Goal: Task Accomplishment & Management: Manage account settings

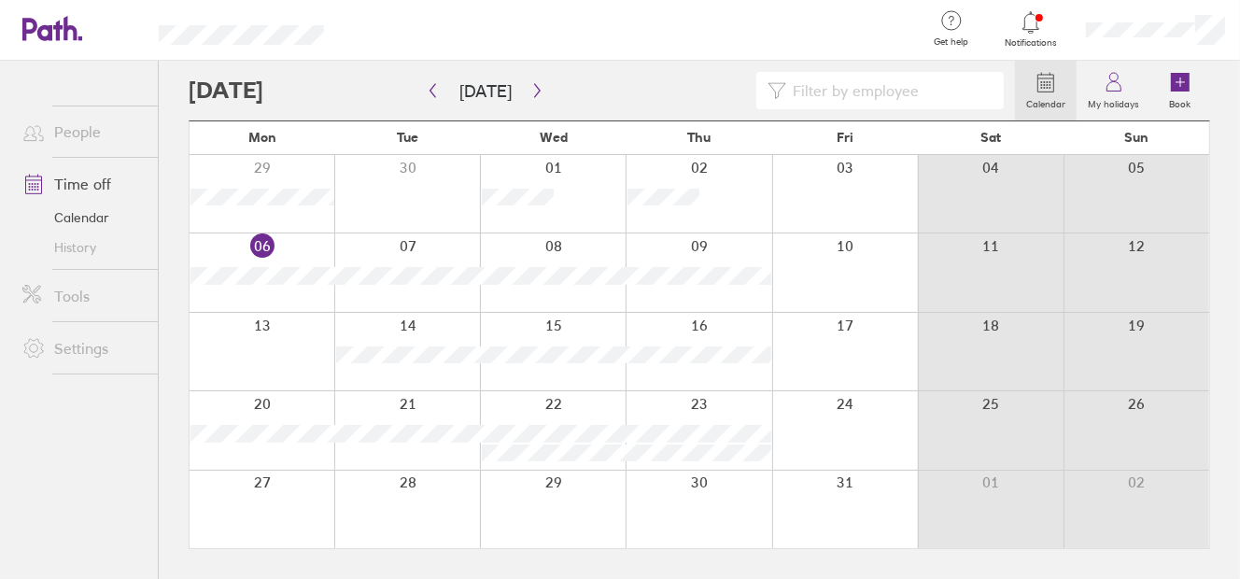
click at [1020, 22] on icon at bounding box center [1031, 22] width 22 height 22
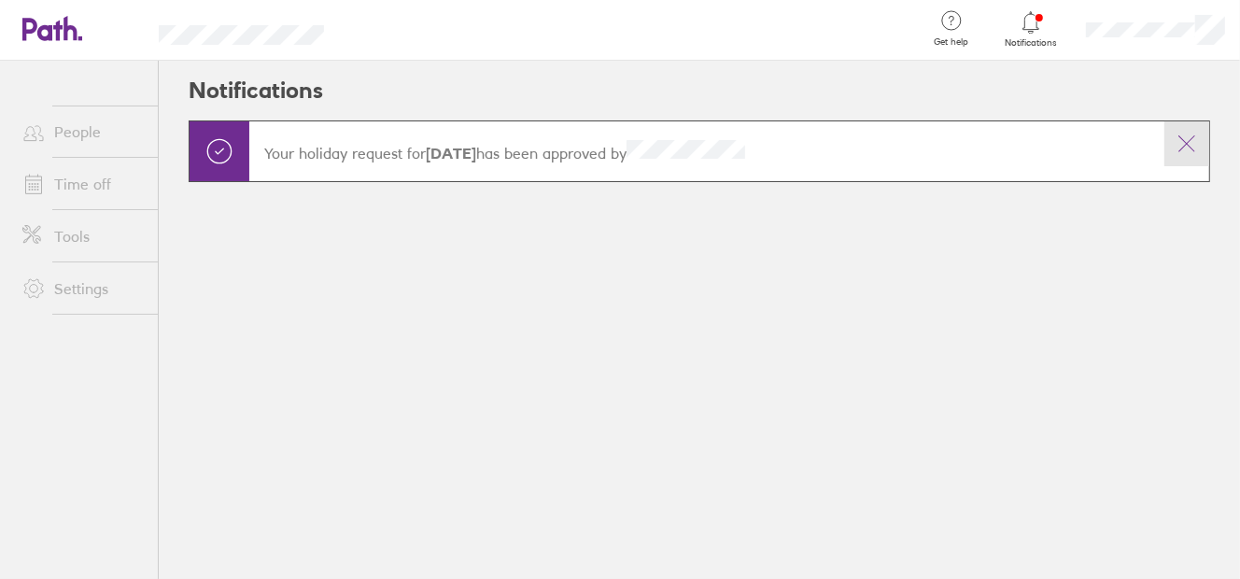
click at [1193, 143] on icon at bounding box center [1187, 144] width 22 height 22
click at [1180, 134] on icon at bounding box center [1187, 144] width 22 height 22
click at [1186, 134] on icon at bounding box center [1187, 144] width 22 height 22
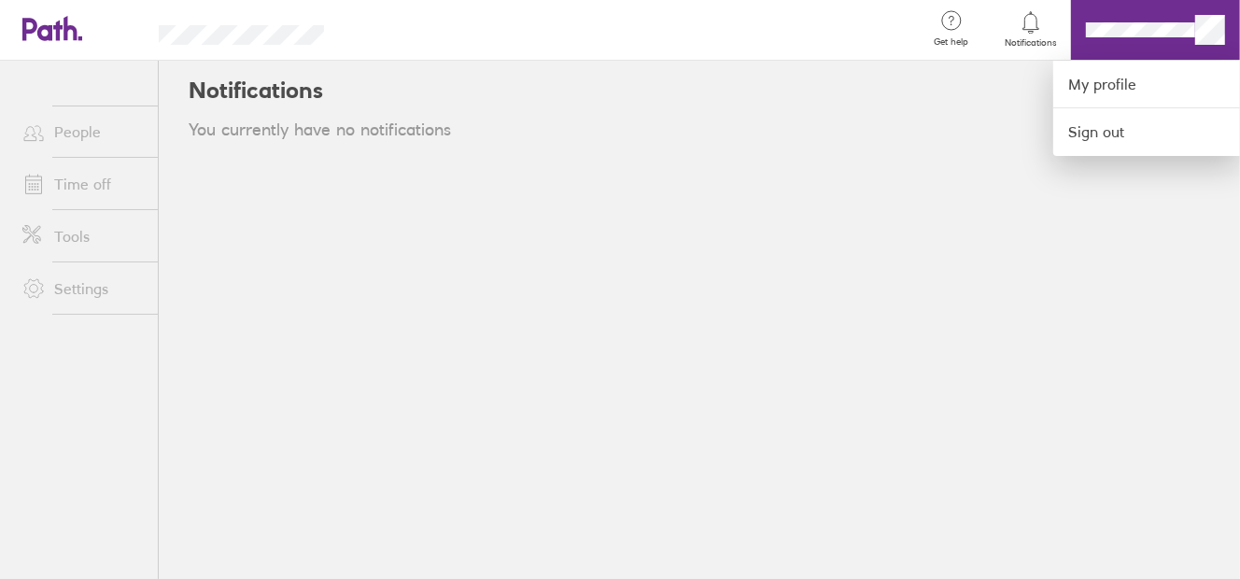
click at [723, 134] on div at bounding box center [620, 289] width 1240 height 579
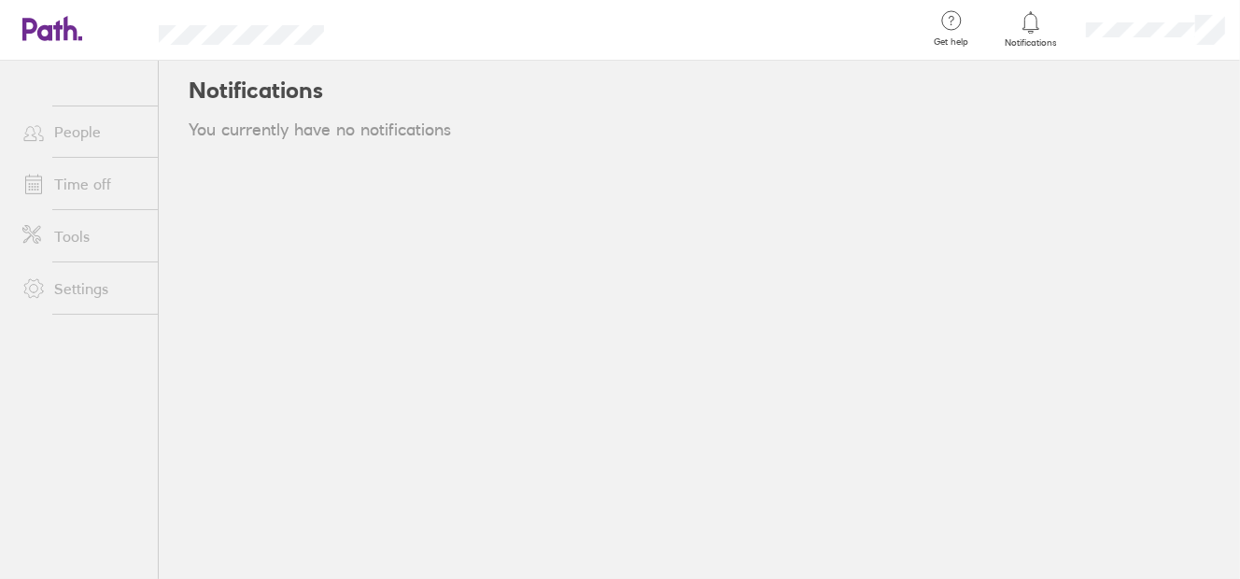
click at [63, 29] on icon at bounding box center [52, 28] width 60 height 25
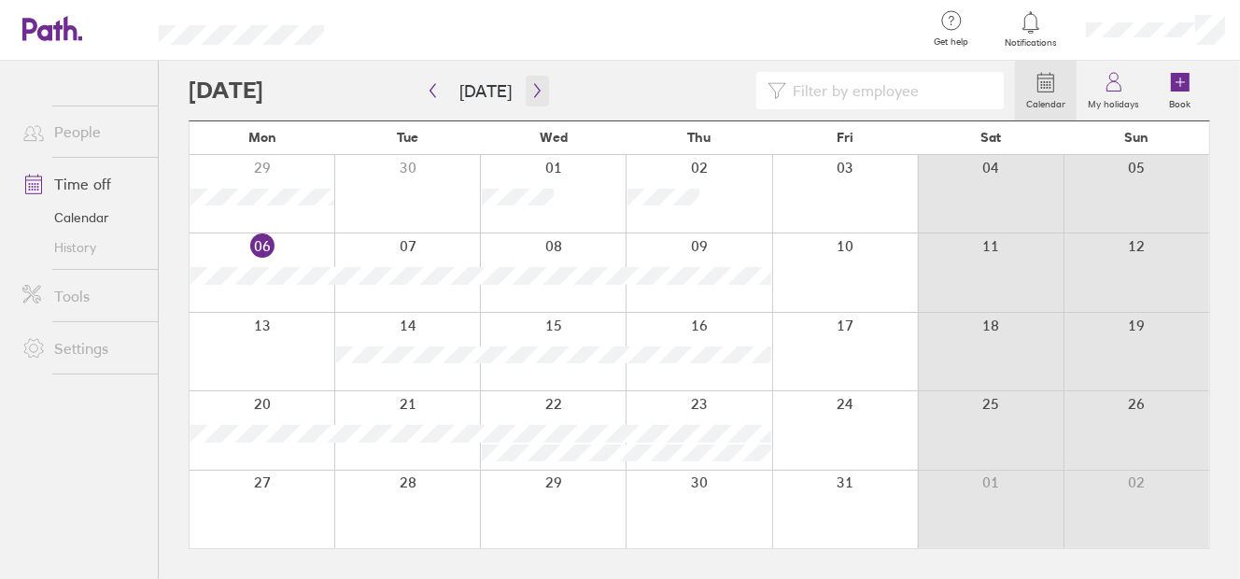
click at [530, 88] on icon "button" at bounding box center [537, 90] width 14 height 15
click at [537, 91] on icon "button" at bounding box center [537, 90] width 14 height 15
click at [442, 91] on button "button" at bounding box center [432, 91] width 23 height 31
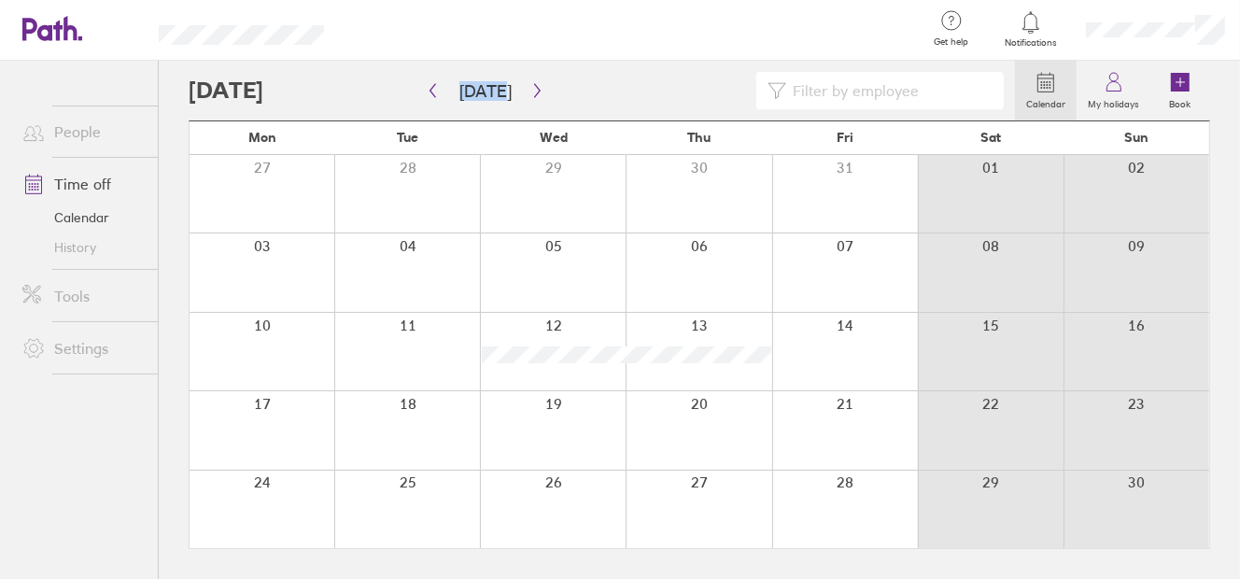
click at [290, 254] on div at bounding box center [262, 272] width 145 height 78
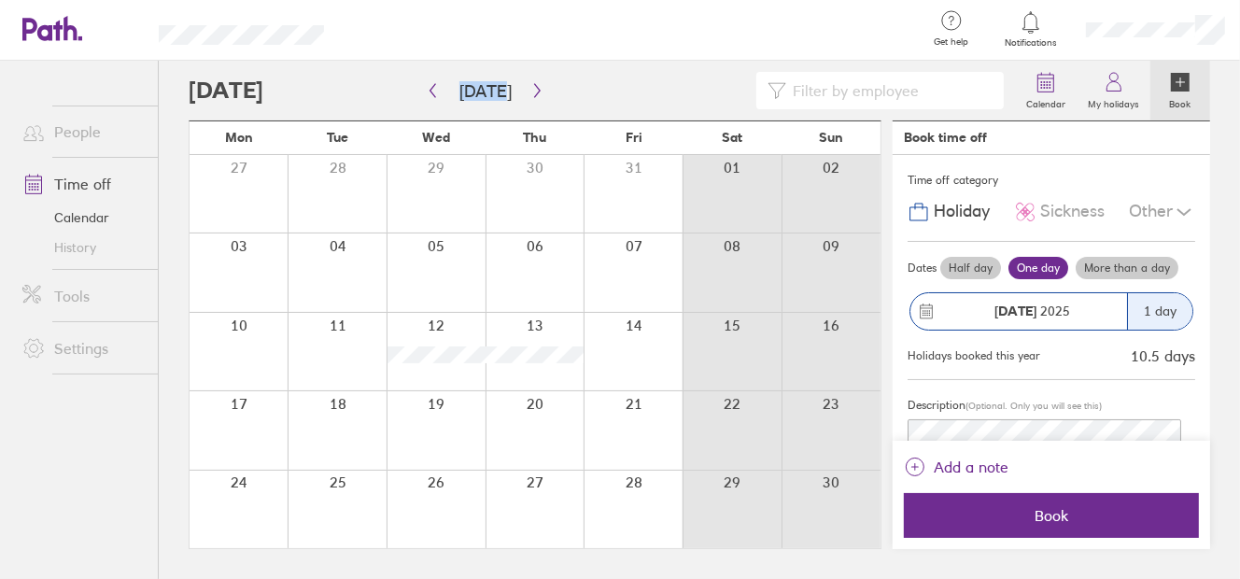
click at [1008, 299] on div "[DATE]" at bounding box center [1018, 311] width 217 height 36
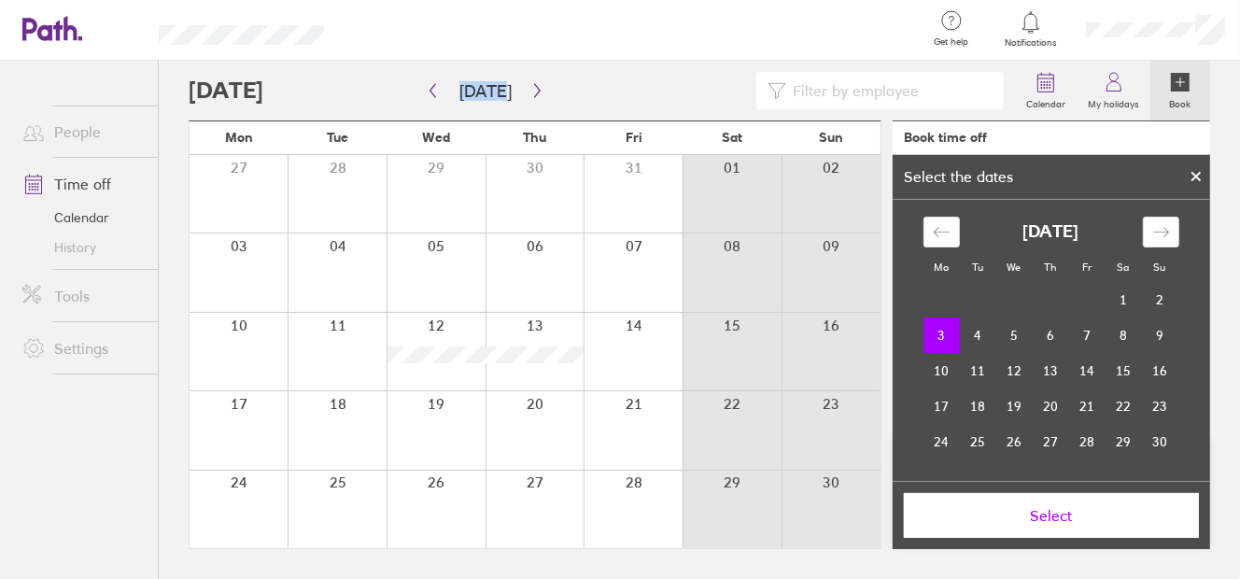
click at [970, 512] on span "Select" at bounding box center [1051, 515] width 269 height 17
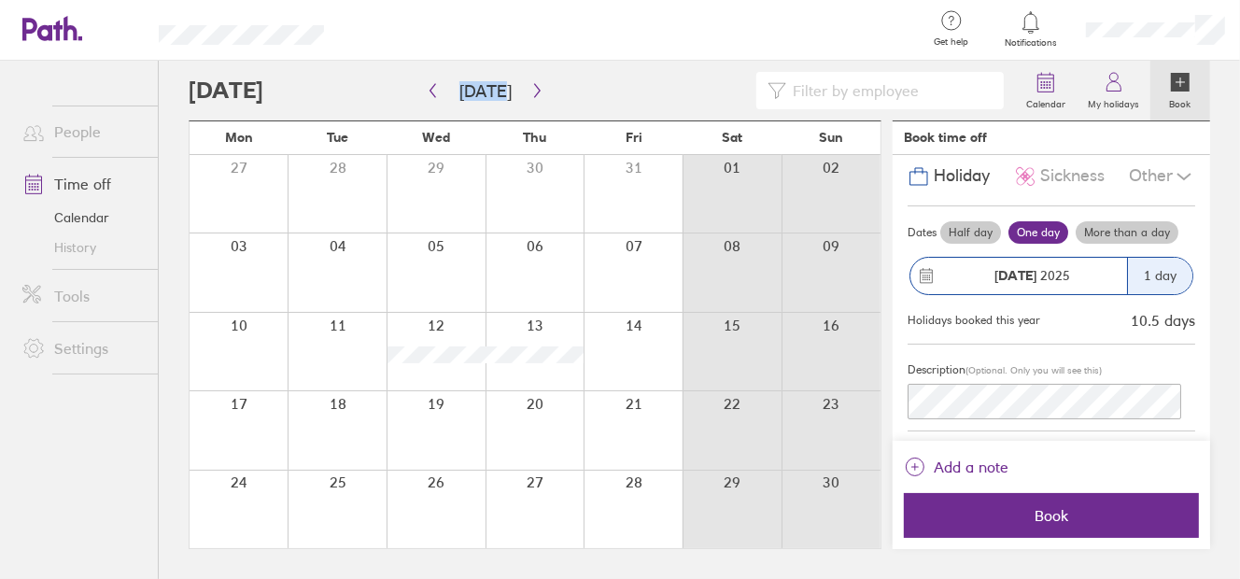
scroll to position [46, 0]
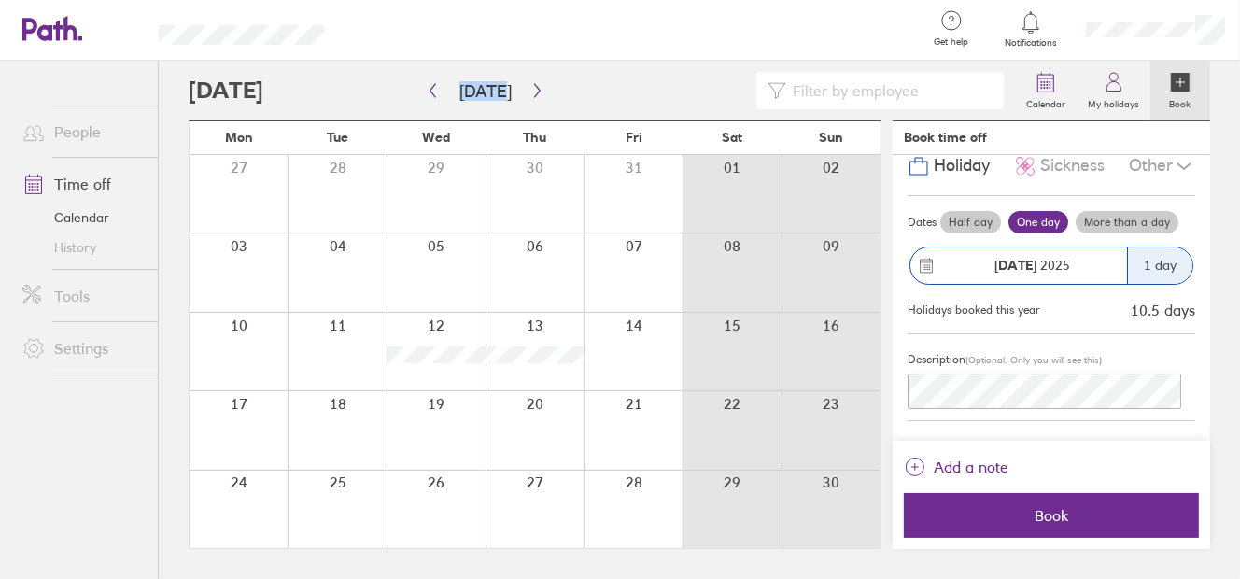
click at [1127, 273] on div "1 day" at bounding box center [1159, 265] width 65 height 36
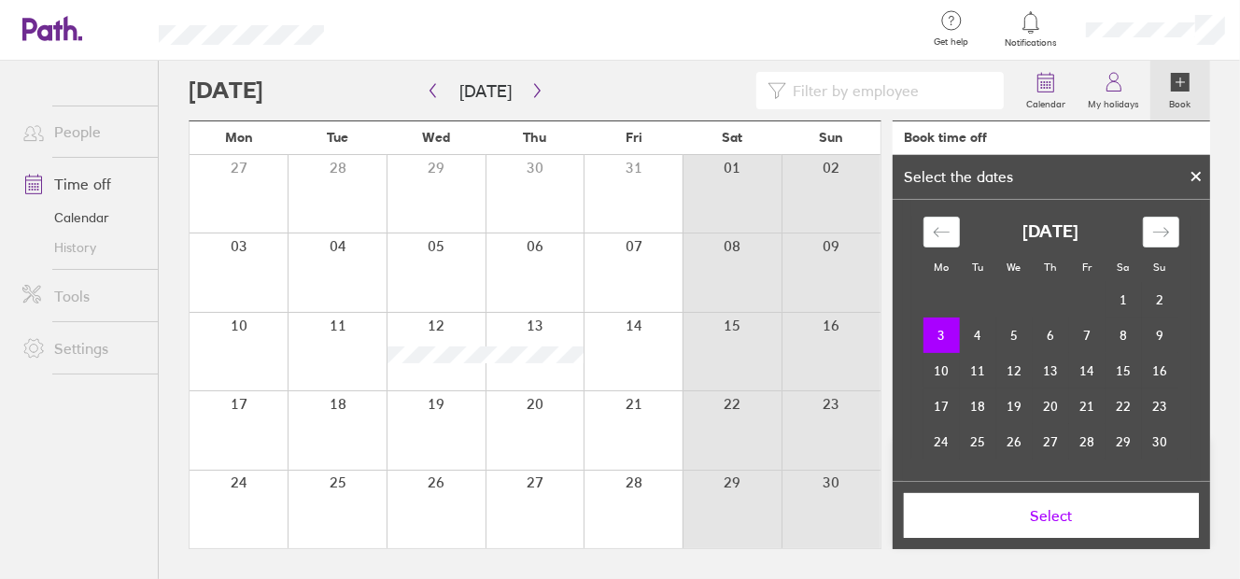
click at [1213, 168] on div "Calendar My holidays Book [DATE] [DATE] Mon Tue Wed Thu Fri Sat Sun 27 28 29 30…" at bounding box center [699, 320] width 1081 height 518
click at [1202, 172] on div at bounding box center [1196, 177] width 28 height 32
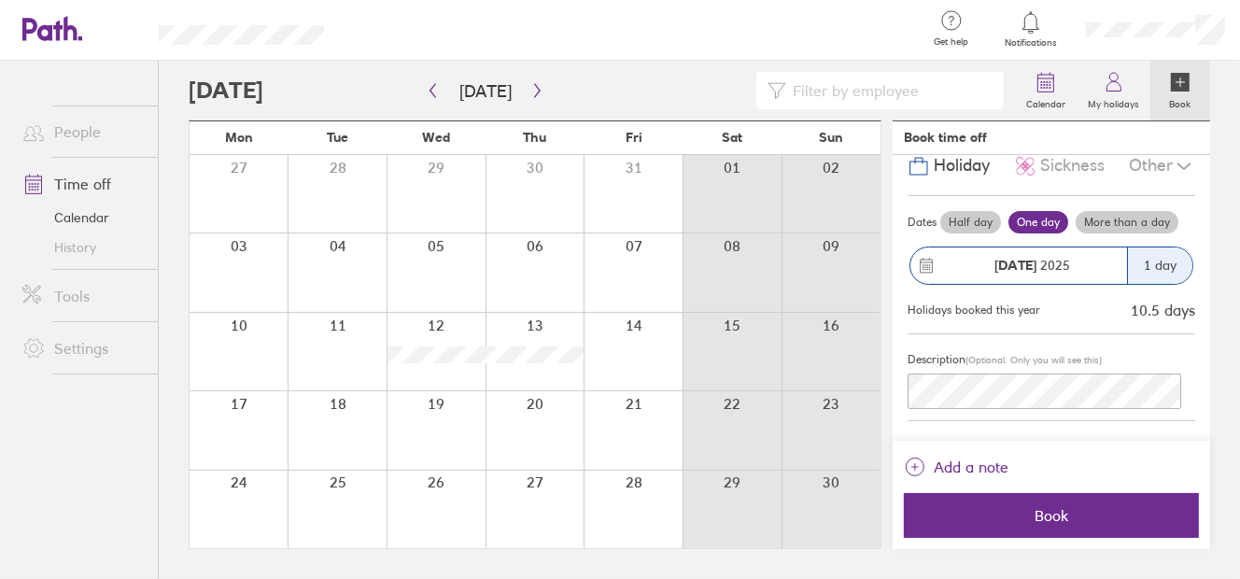
click at [1063, 272] on div "[DATE]" at bounding box center [1018, 265] width 217 height 36
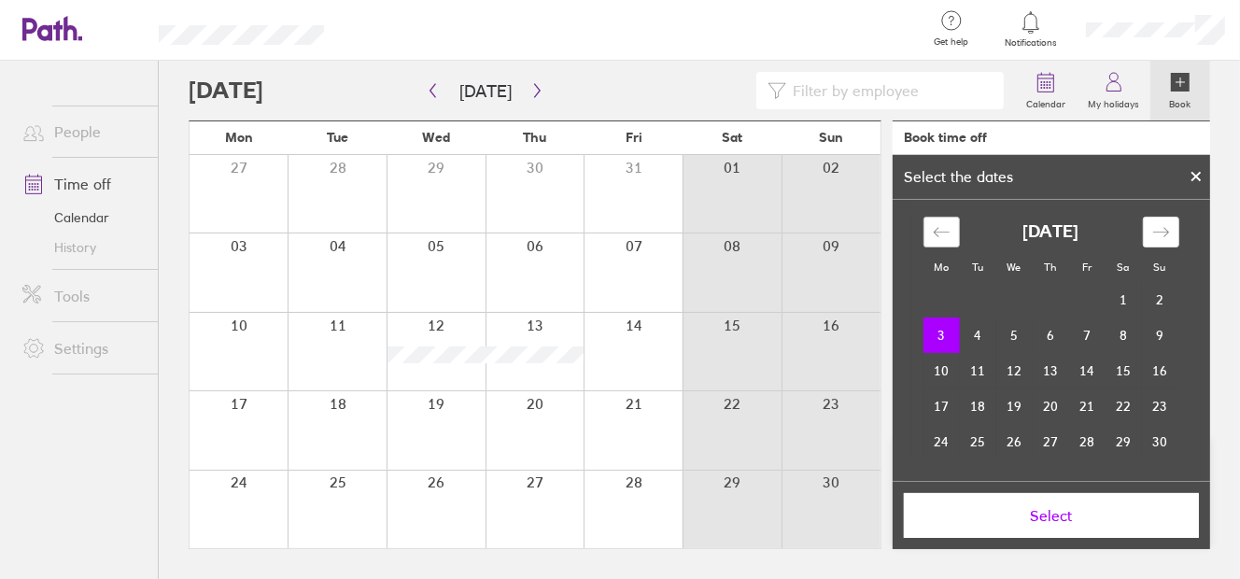
click at [933, 226] on icon "Move backward to switch to the previous month." at bounding box center [942, 232] width 18 height 18
click at [258, 194] on div at bounding box center [239, 194] width 98 height 78
click at [1202, 178] on icon at bounding box center [1196, 176] width 13 height 11
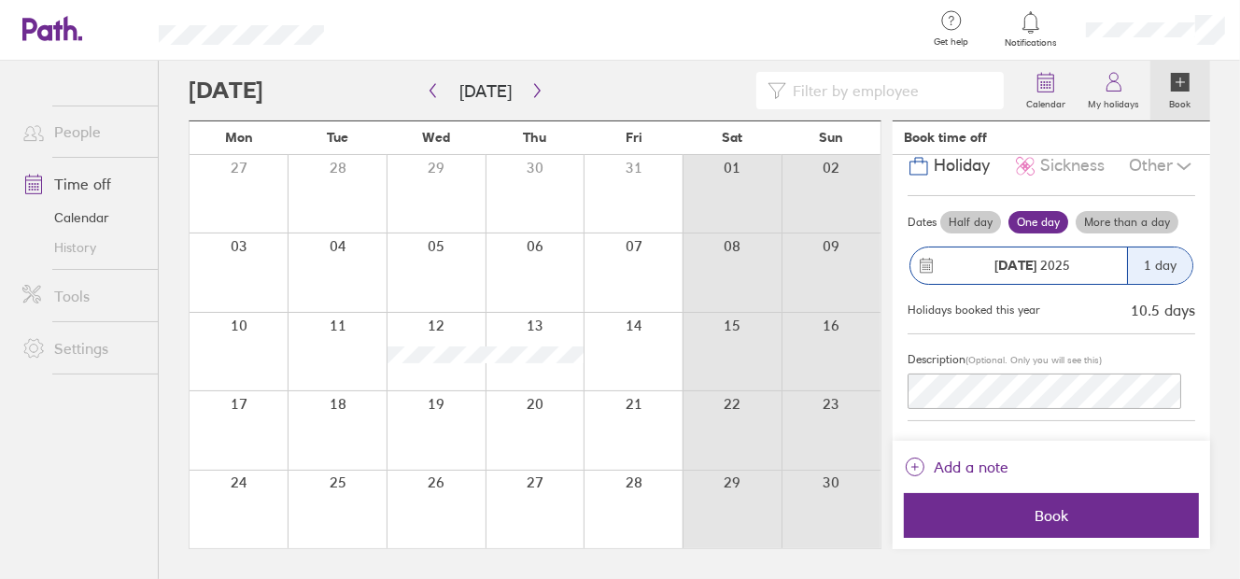
click at [218, 256] on div at bounding box center [239, 272] width 98 height 78
click at [247, 271] on div at bounding box center [239, 272] width 98 height 78
click at [215, 352] on div at bounding box center [239, 352] width 98 height 78
click at [1024, 259] on strong "[DATE]" at bounding box center [1016, 265] width 42 height 17
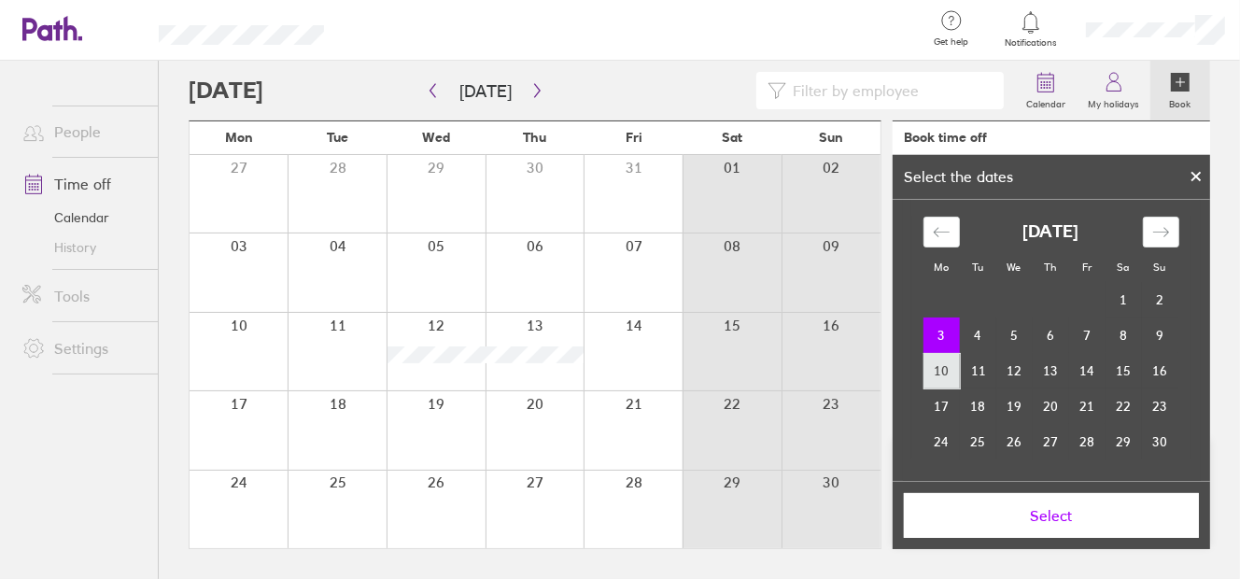
click at [930, 373] on td "10" at bounding box center [941, 370] width 36 height 35
click at [1092, 527] on button "Select" at bounding box center [1051, 515] width 295 height 45
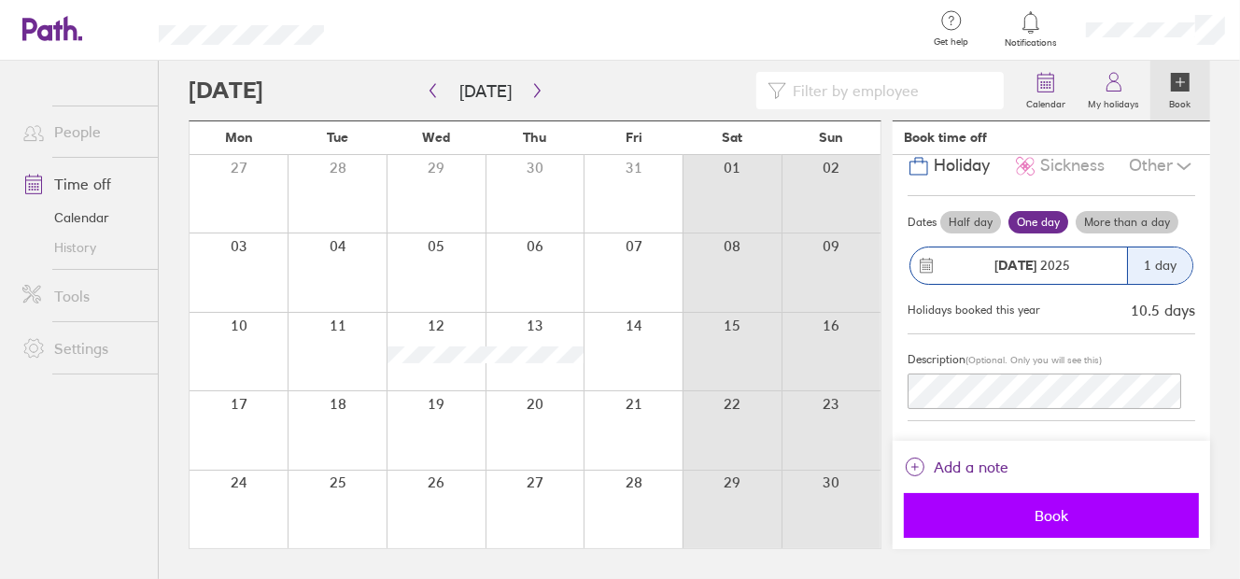
click at [1029, 512] on span "Book" at bounding box center [1051, 515] width 269 height 17
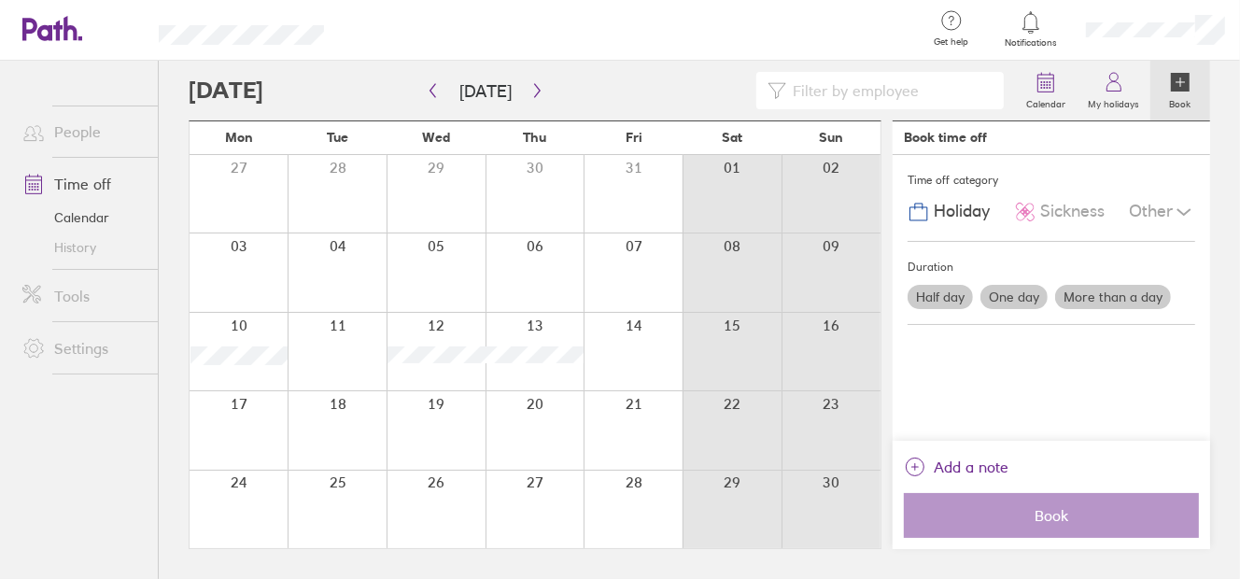
scroll to position [0, 0]
click at [530, 90] on icon "button" at bounding box center [537, 90] width 14 height 15
click at [545, 345] on div at bounding box center [535, 352] width 99 height 78
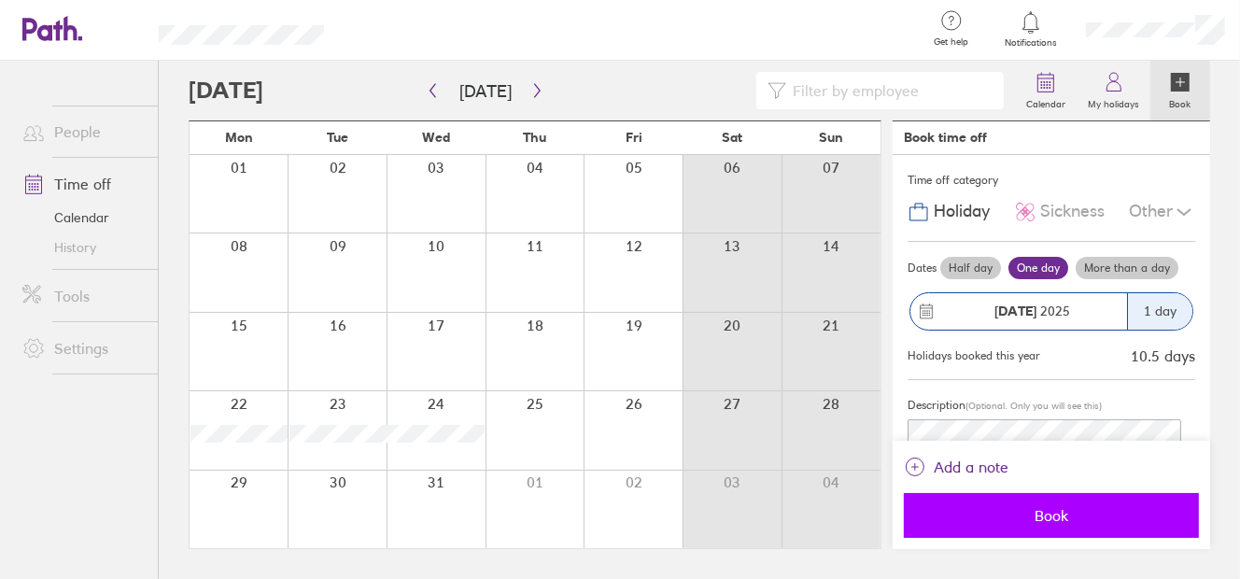
click at [972, 509] on span "Book" at bounding box center [1051, 515] width 269 height 17
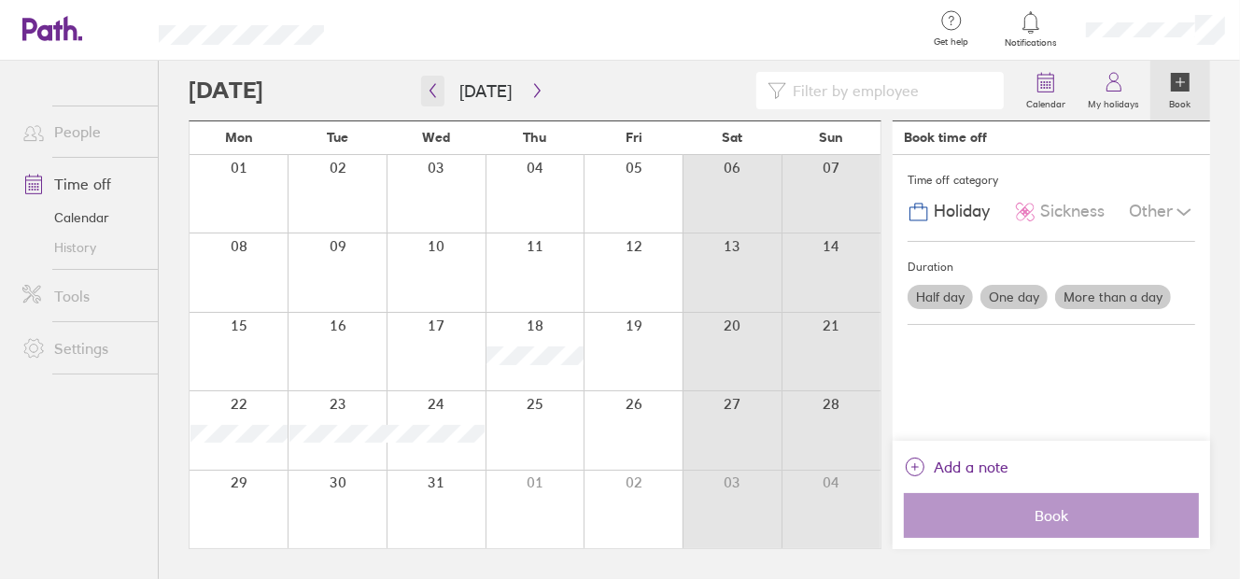
click at [433, 91] on icon "button" at bounding box center [433, 90] width 14 height 15
click at [1123, 91] on icon at bounding box center [1114, 82] width 22 height 22
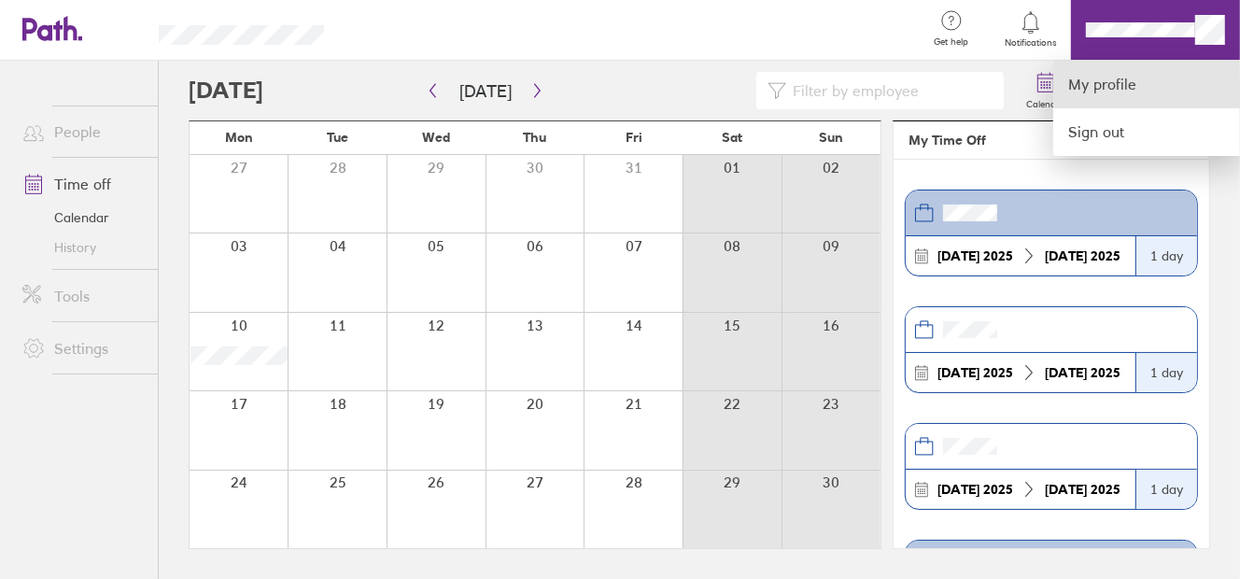
click at [1133, 86] on link "My profile" at bounding box center [1146, 85] width 187 height 48
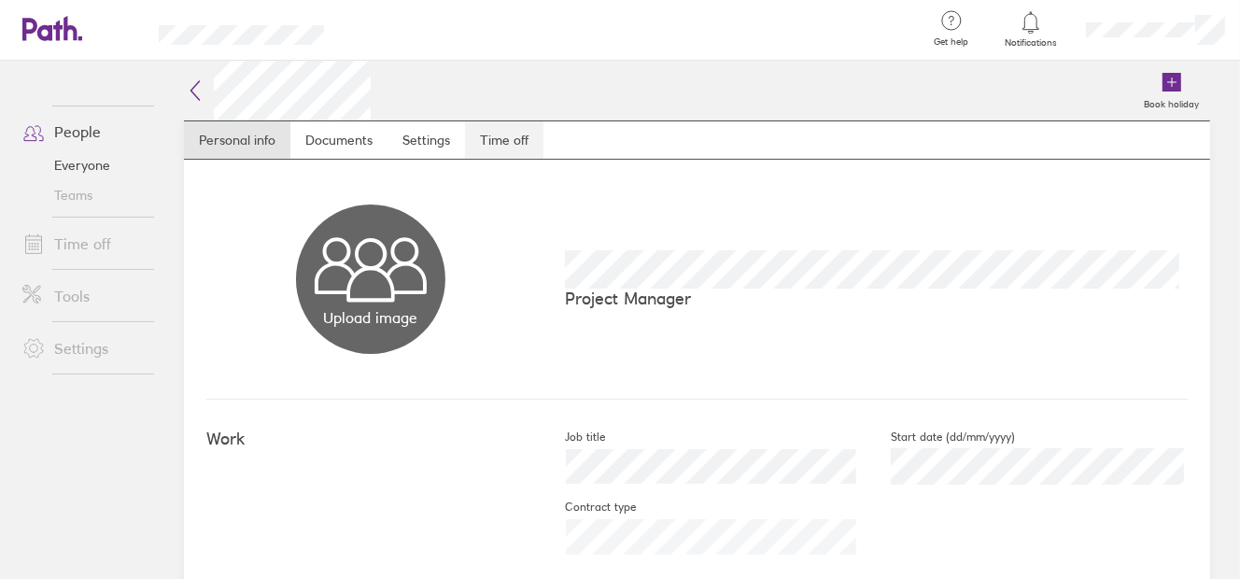
click at [477, 136] on link "Time off" at bounding box center [504, 139] width 78 height 37
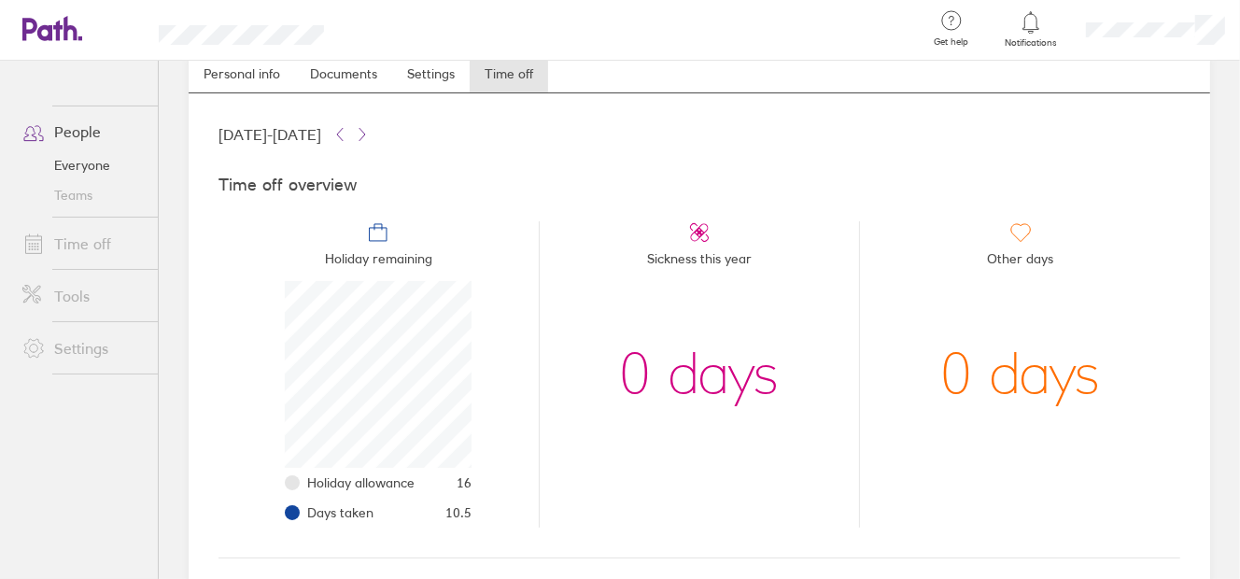
scroll to position [188, 0]
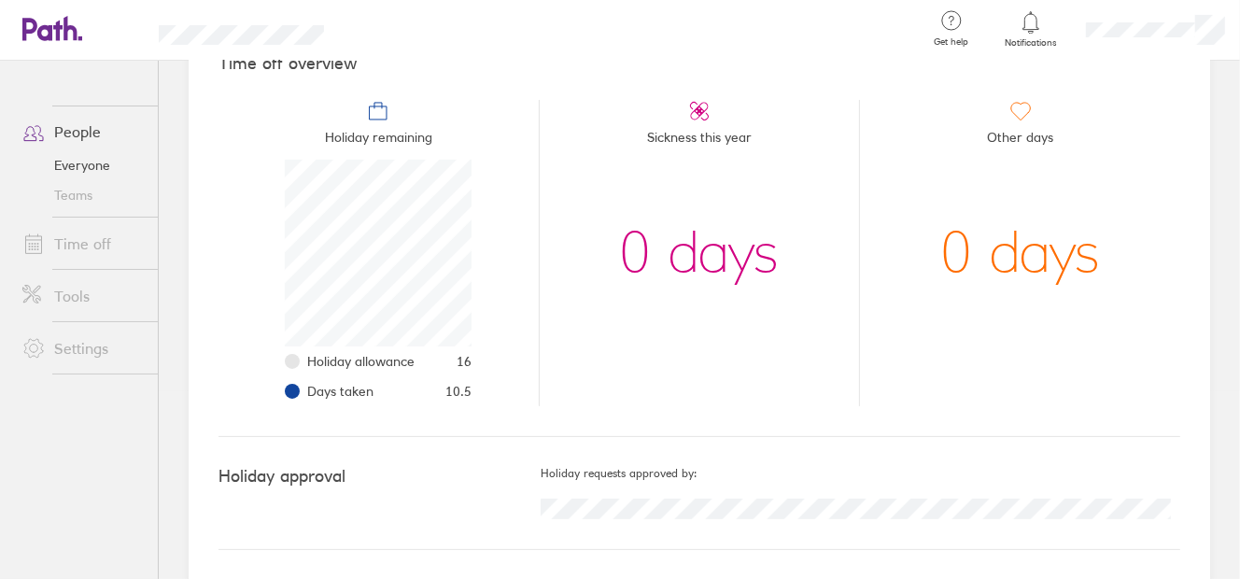
click at [458, 393] on span "10.5" at bounding box center [458, 391] width 26 height 15
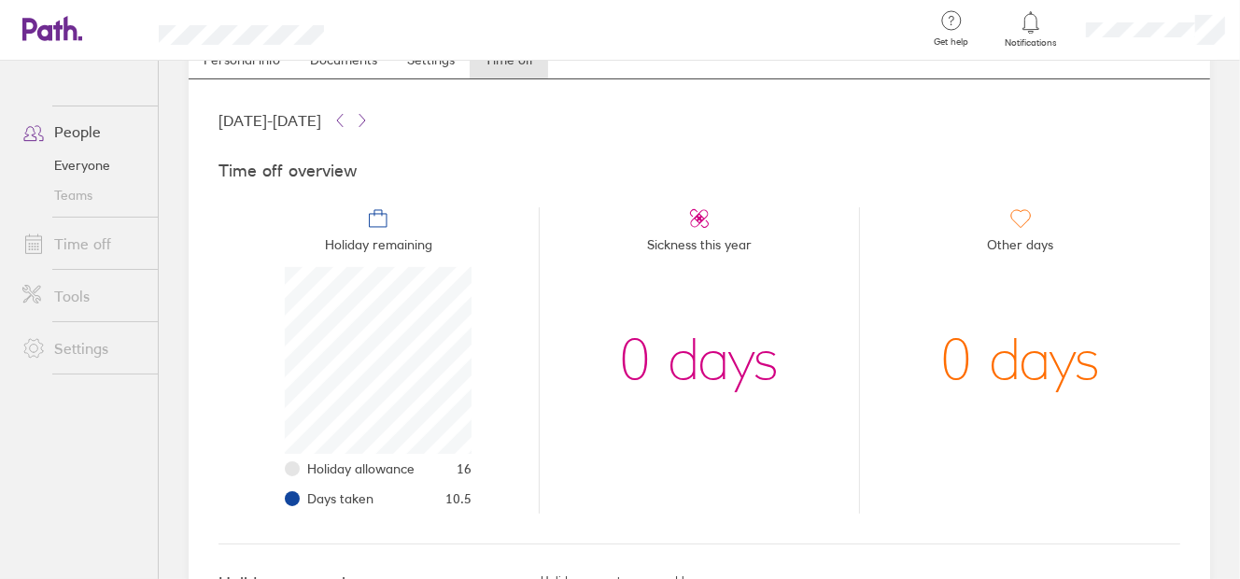
scroll to position [0, 0]
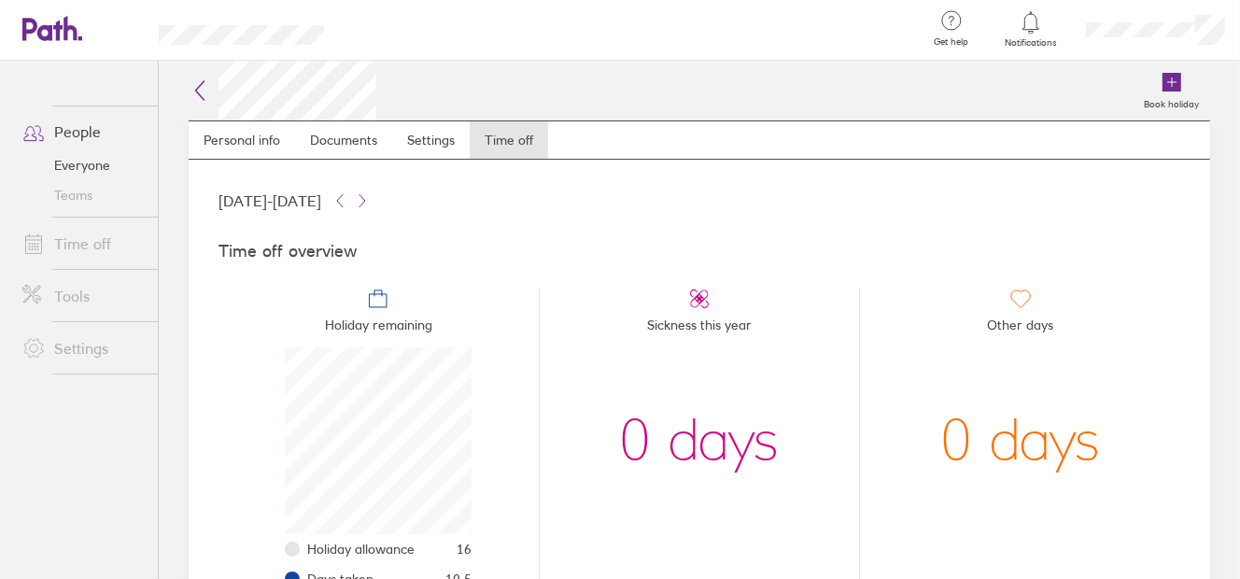
click at [1024, 25] on icon at bounding box center [1030, 21] width 16 height 21
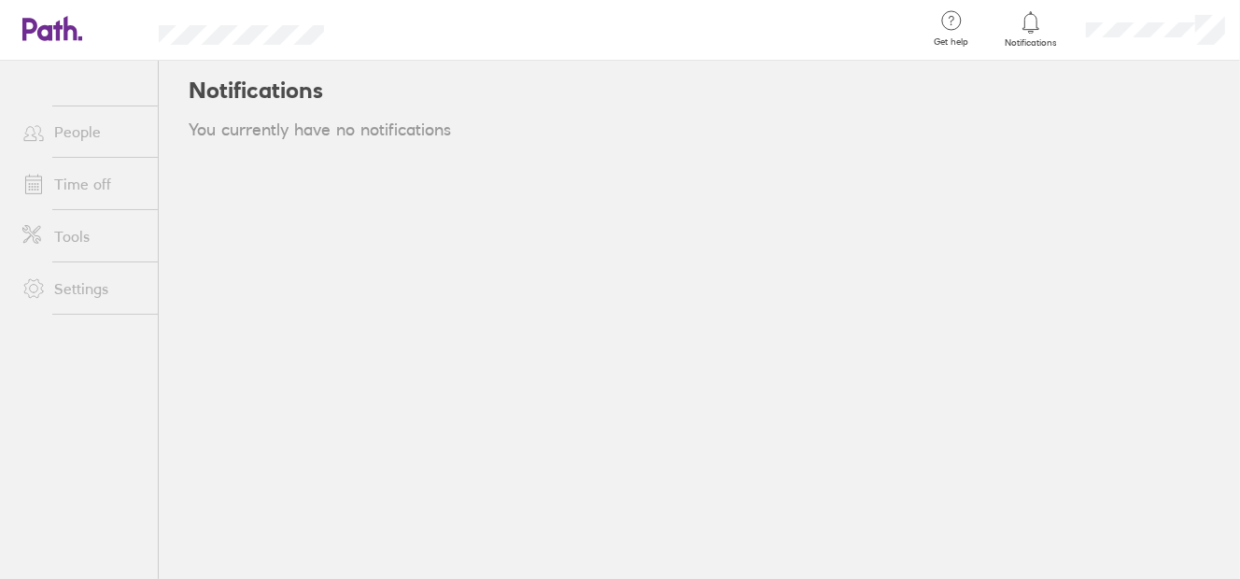
click at [104, 187] on link "Time off" at bounding box center [82, 183] width 150 height 37
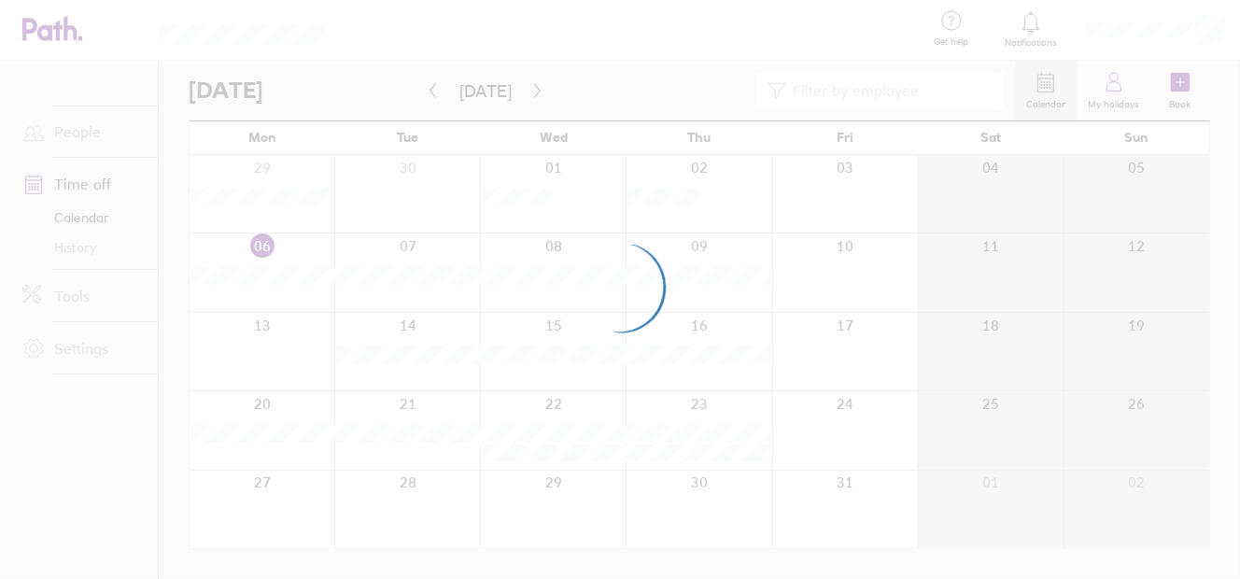
click at [1120, 98] on div at bounding box center [620, 289] width 1240 height 579
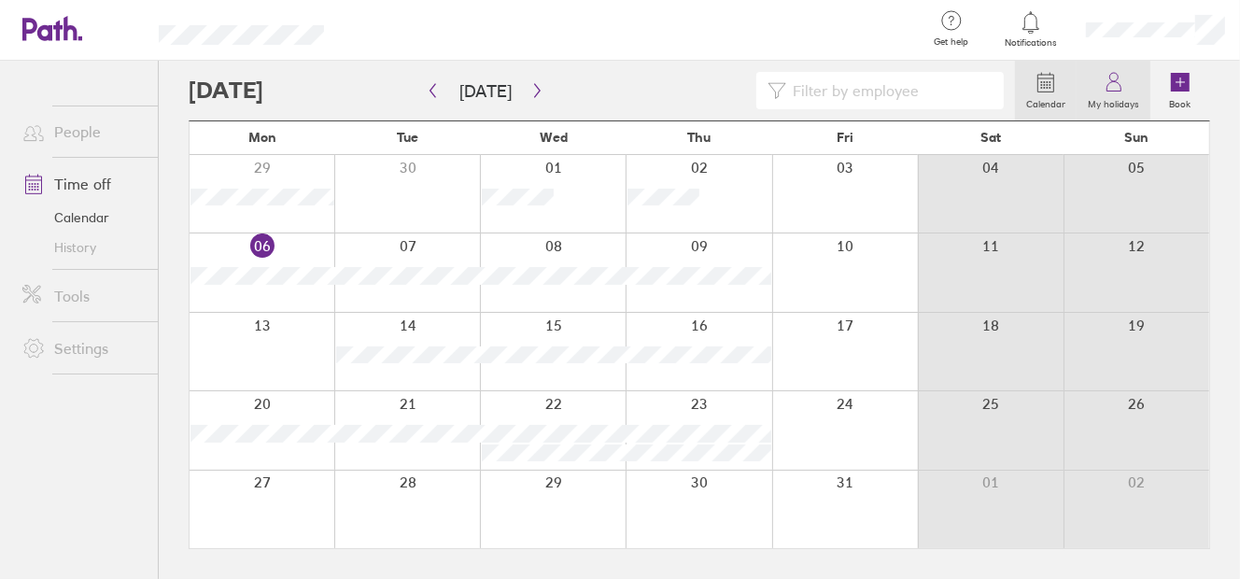
click at [1109, 96] on label "My holidays" at bounding box center [1114, 101] width 74 height 17
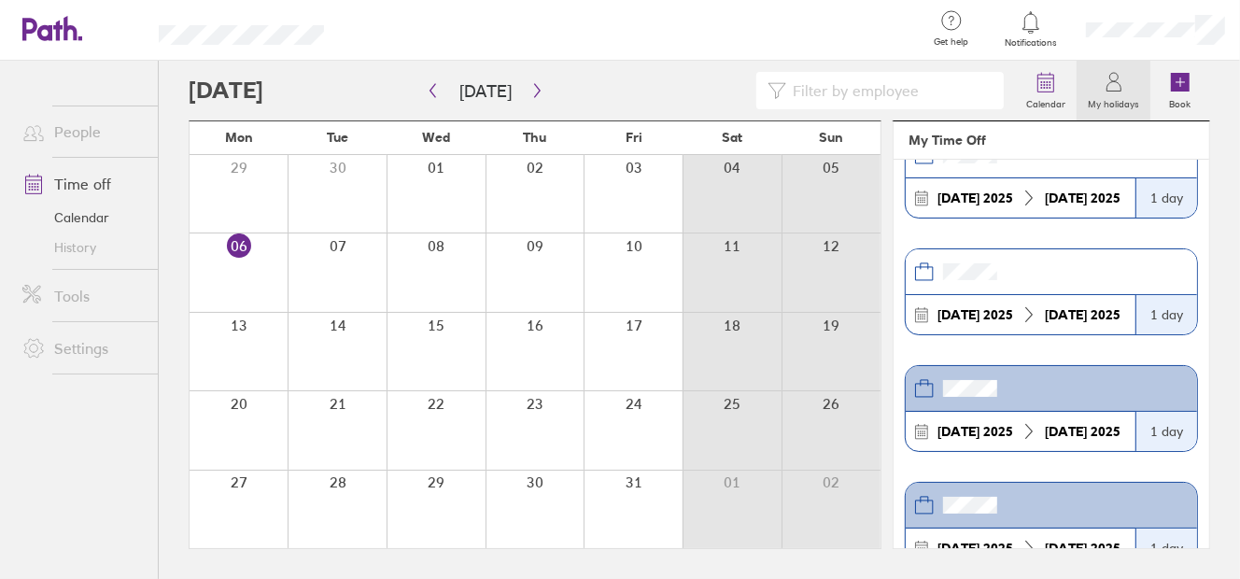
scroll to position [373, 0]
